Goal: Task Accomplishment & Management: Complete application form

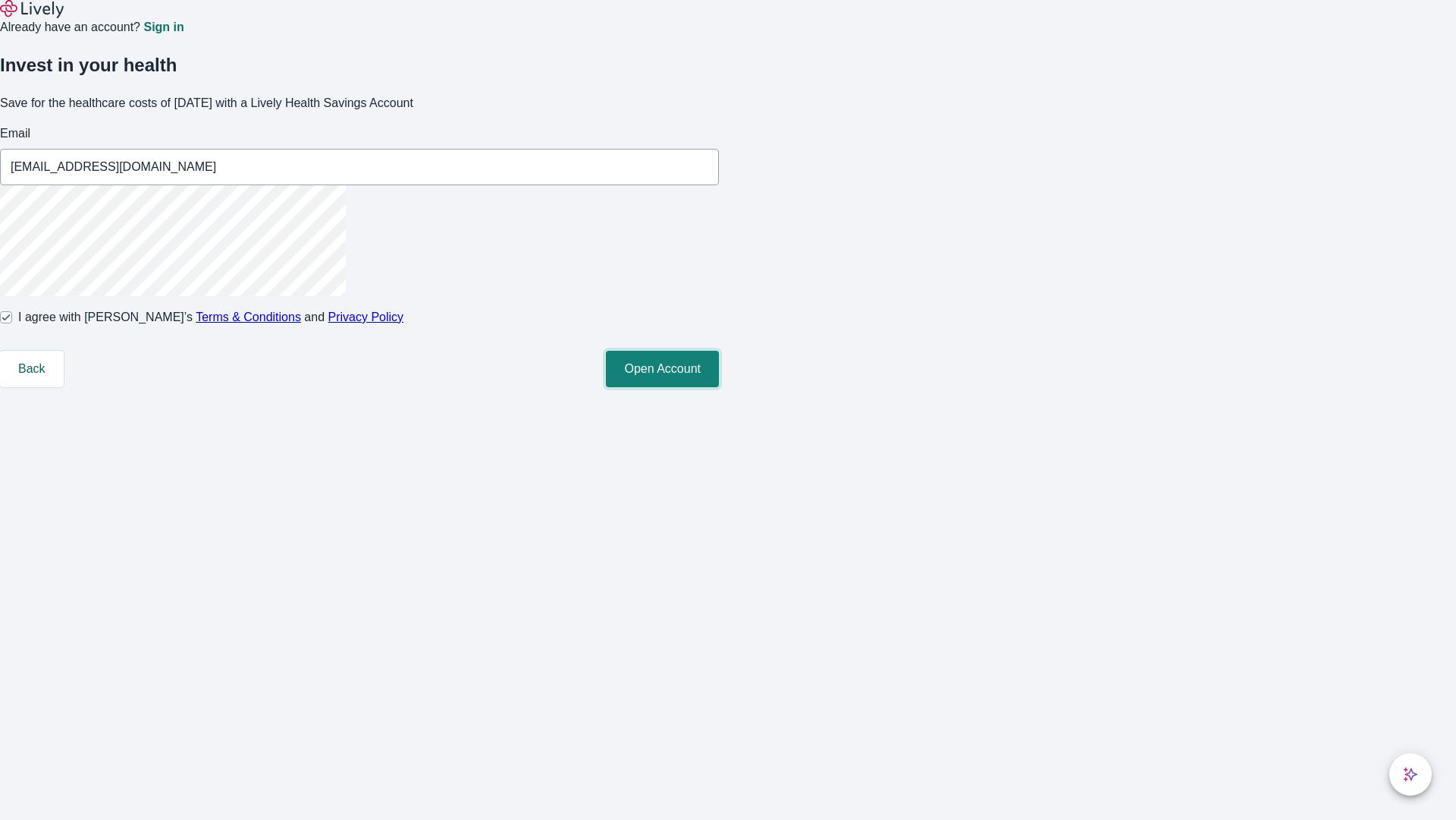
click at [719, 387] on button "Open Account" at bounding box center [662, 369] width 113 height 36
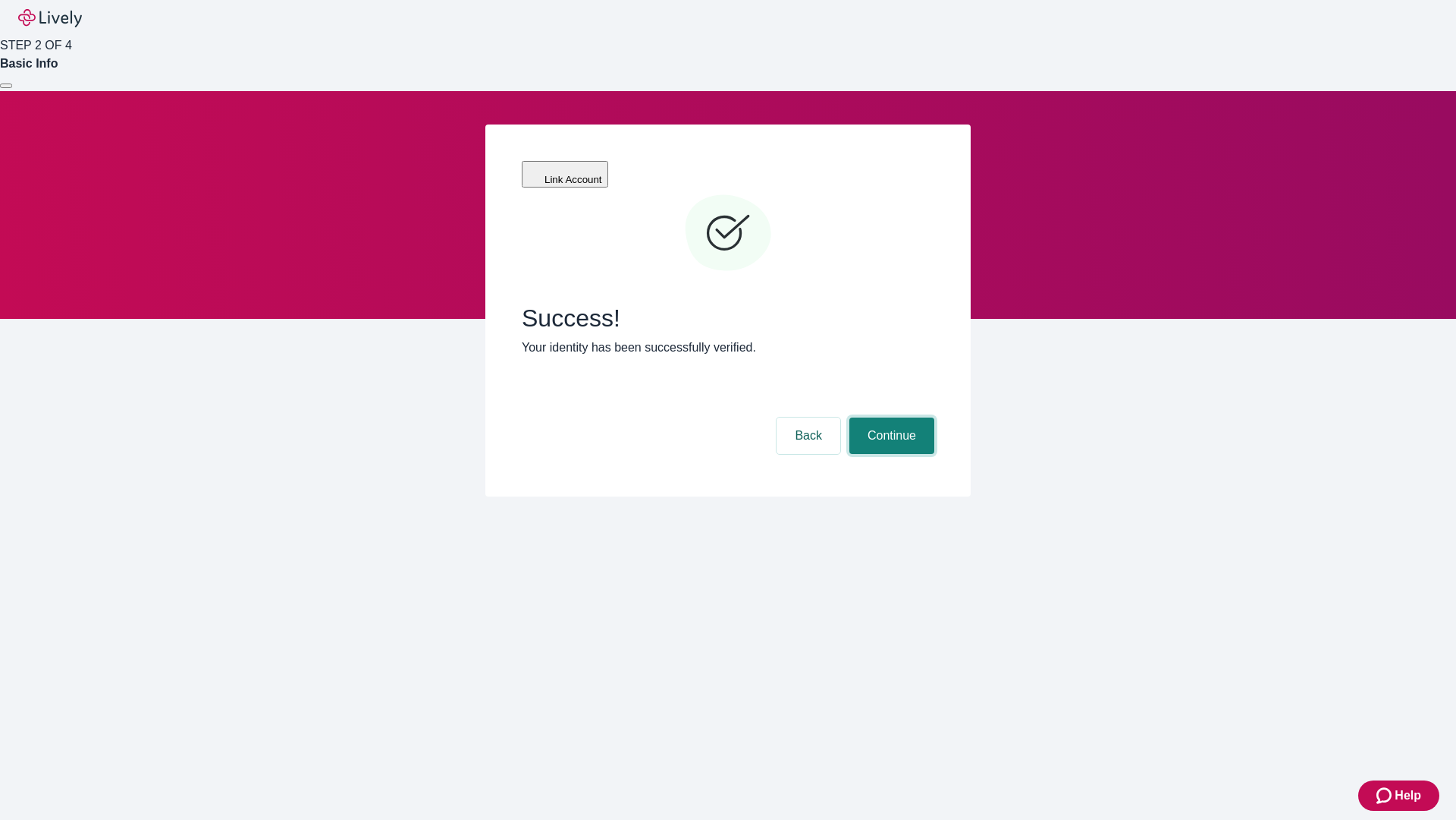
click at [890, 417] on button "Continue" at bounding box center [891, 435] width 85 height 36
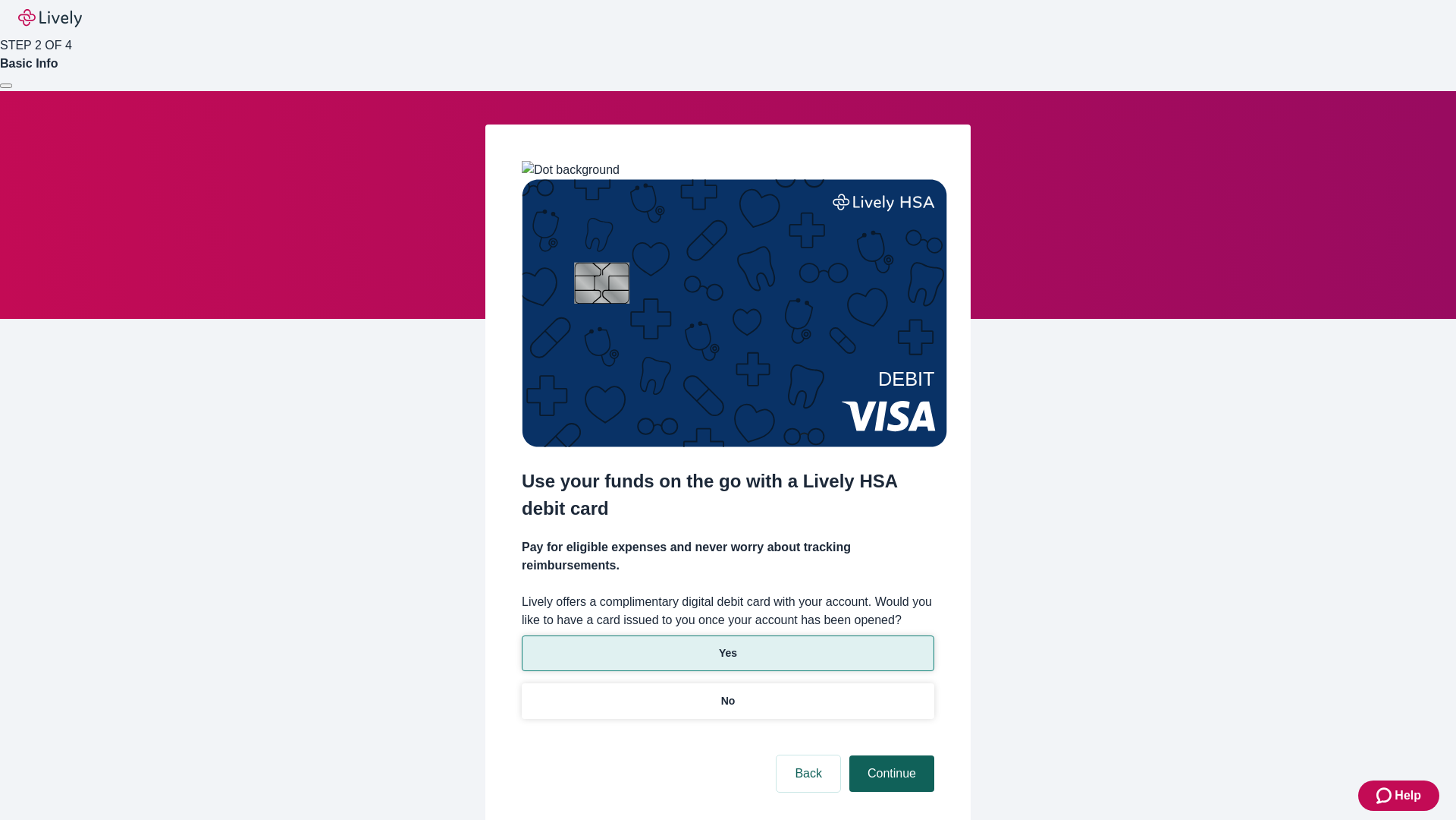
click at [728, 692] on p "No" at bounding box center [728, 700] width 14 height 16
click at [890, 755] on button "Continue" at bounding box center [891, 773] width 85 height 36
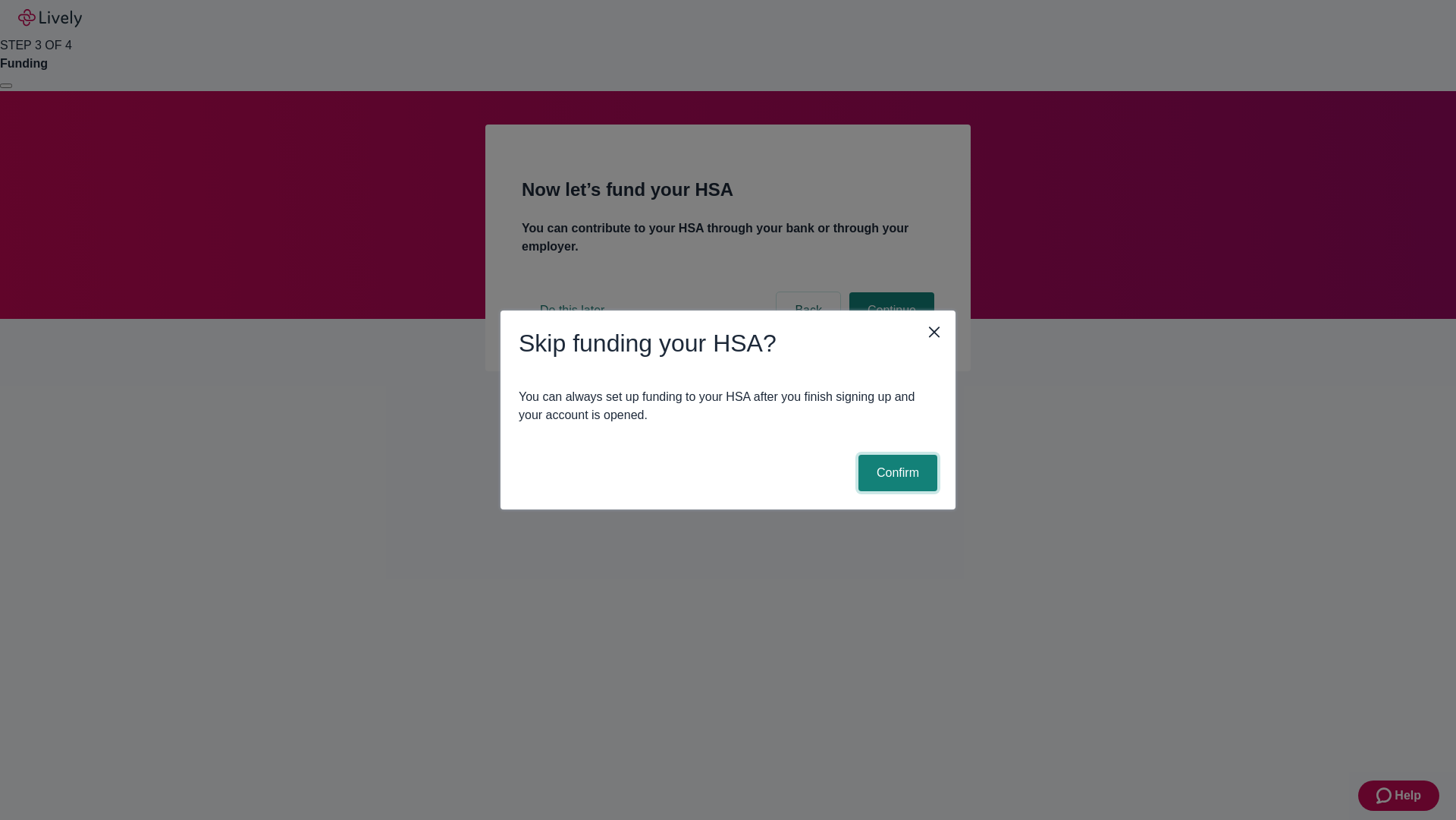
click at [896, 473] on button "Confirm" at bounding box center [898, 473] width 79 height 36
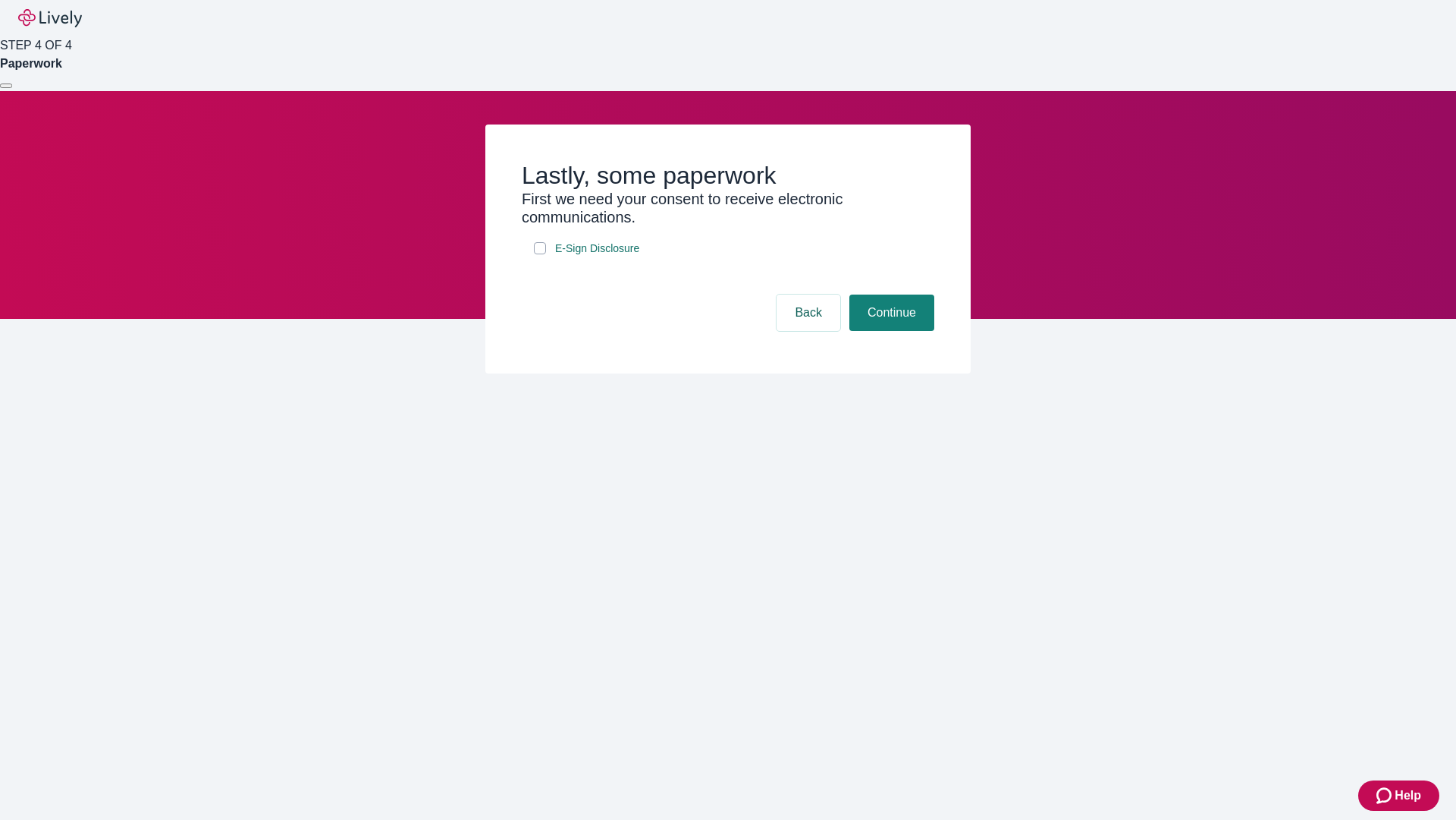
click at [540, 254] on input "E-Sign Disclosure" at bounding box center [540, 247] width 12 height 12
checkbox input "true"
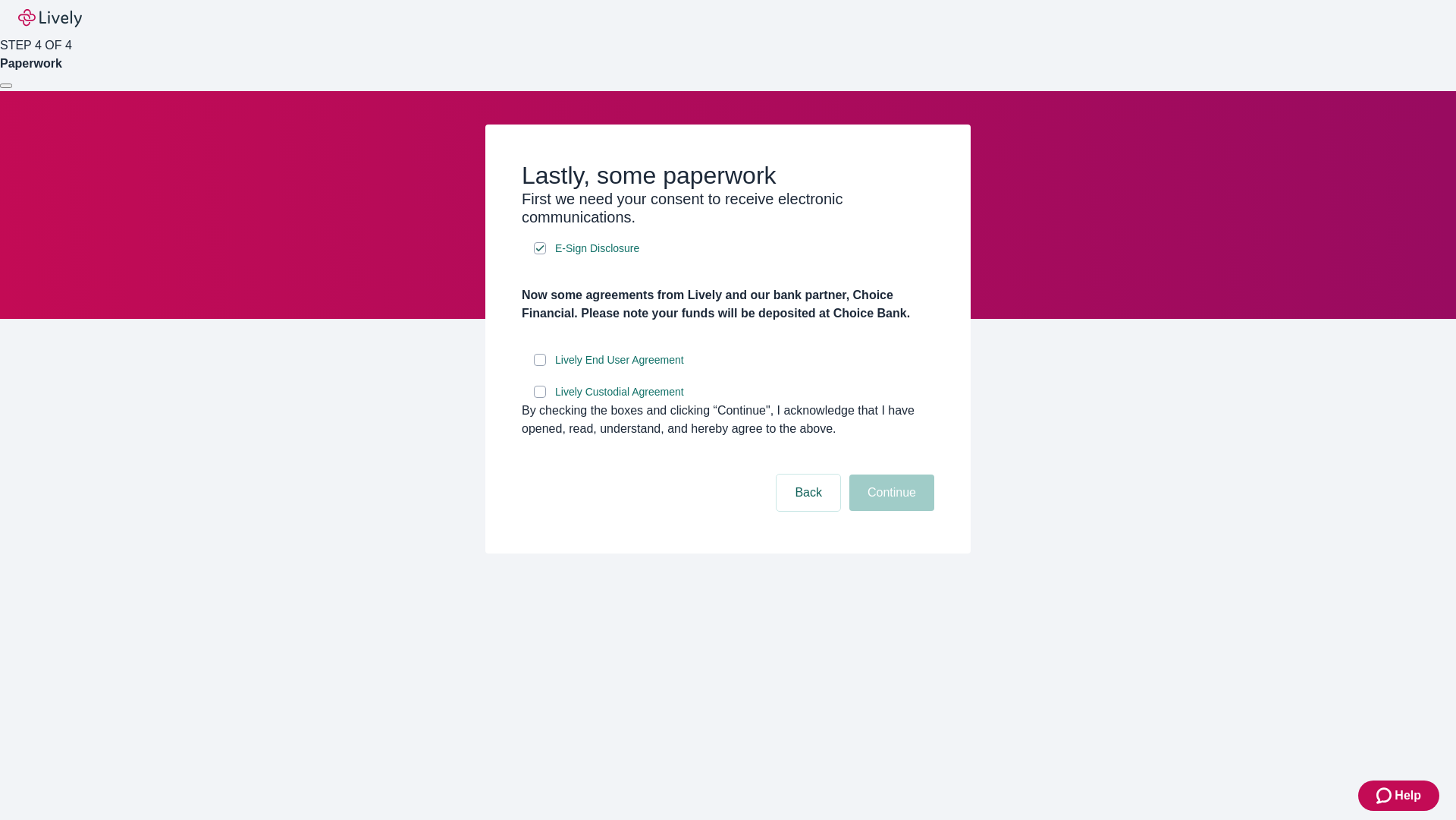
click at [540, 365] on input "Lively End User Agreement" at bounding box center [540, 360] width 12 height 12
checkbox input "true"
click at [540, 398] on input "Lively Custodial Agreement" at bounding box center [540, 391] width 12 height 12
checkbox input "true"
click at [890, 511] on button "Continue" at bounding box center [891, 493] width 85 height 36
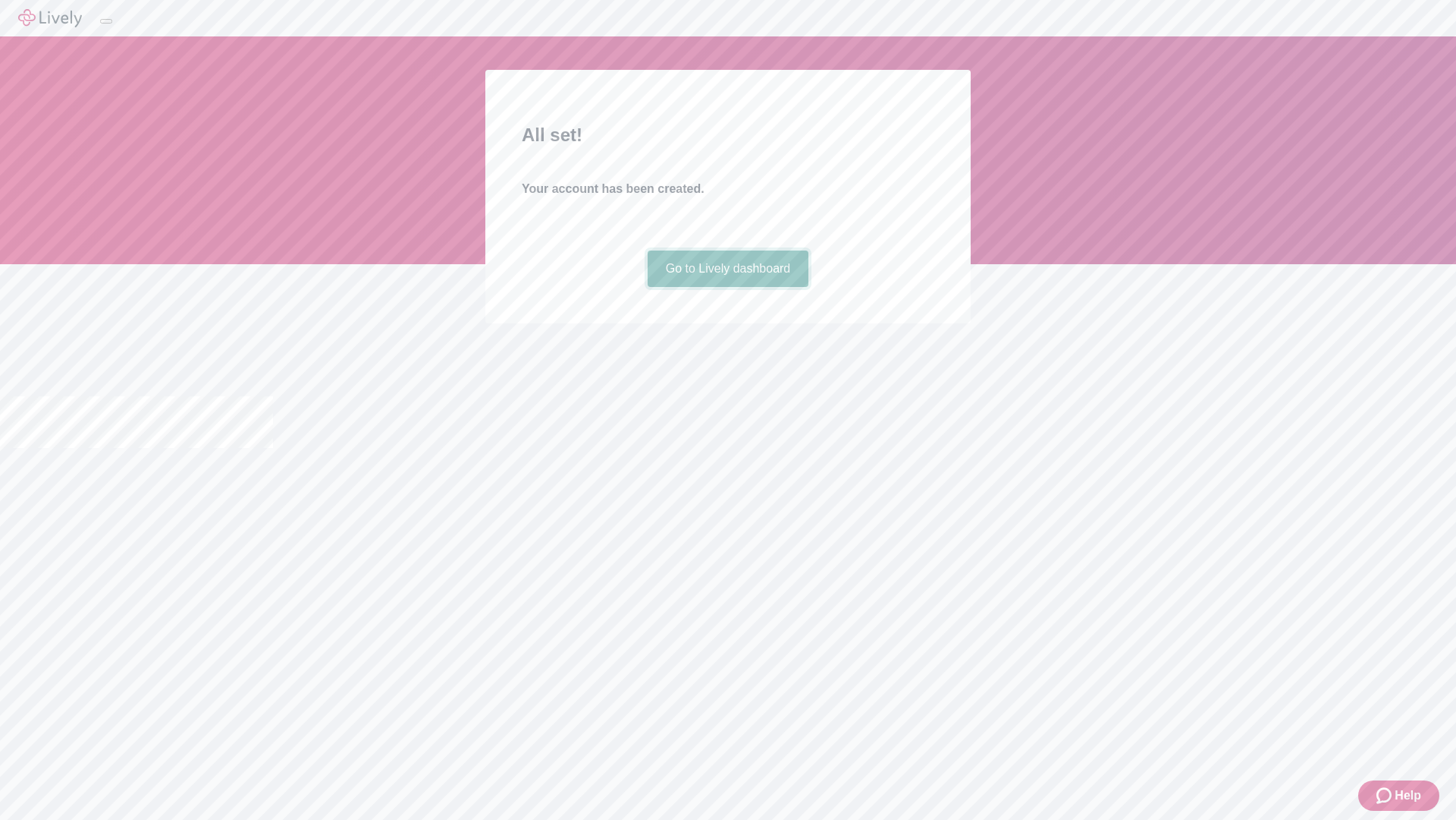
click at [728, 287] on link "Go to Lively dashboard" at bounding box center [728, 269] width 162 height 36
